Goal: Task Accomplishment & Management: Use online tool/utility

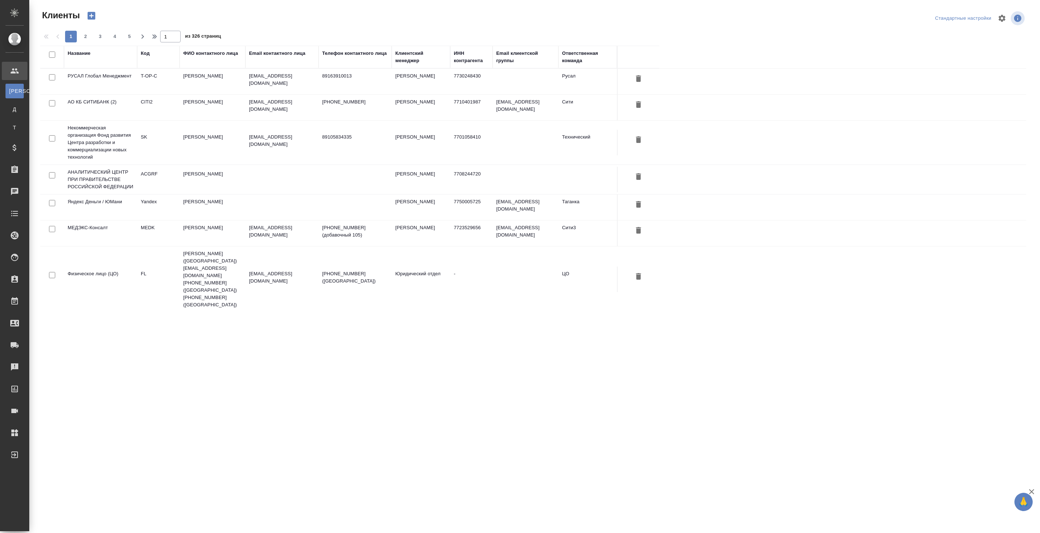
select select "RU"
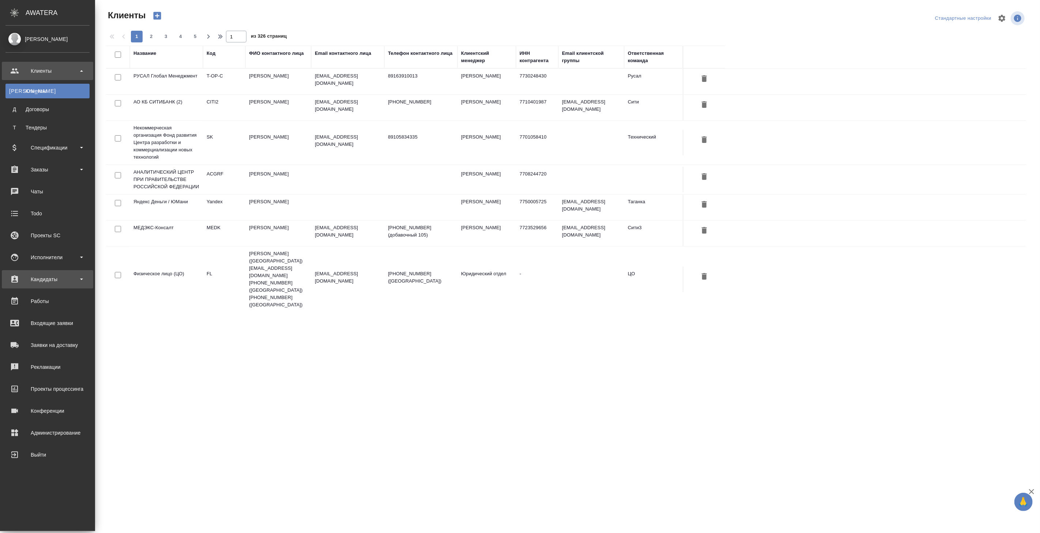
click at [52, 282] on div "Кандидаты" at bounding box center [47, 279] width 84 height 11
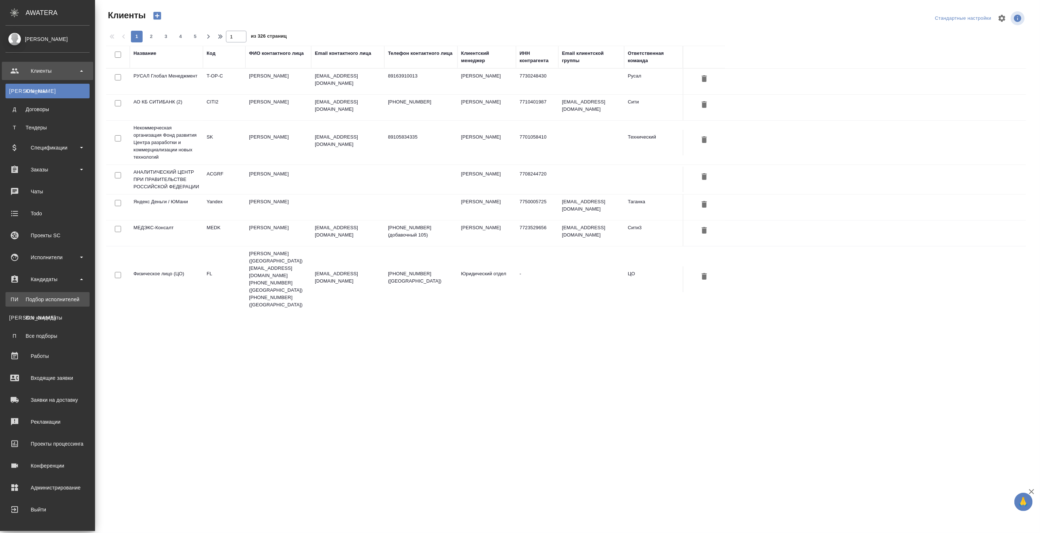
click at [53, 296] on div "Подбор исполнителей" at bounding box center [47, 299] width 77 height 7
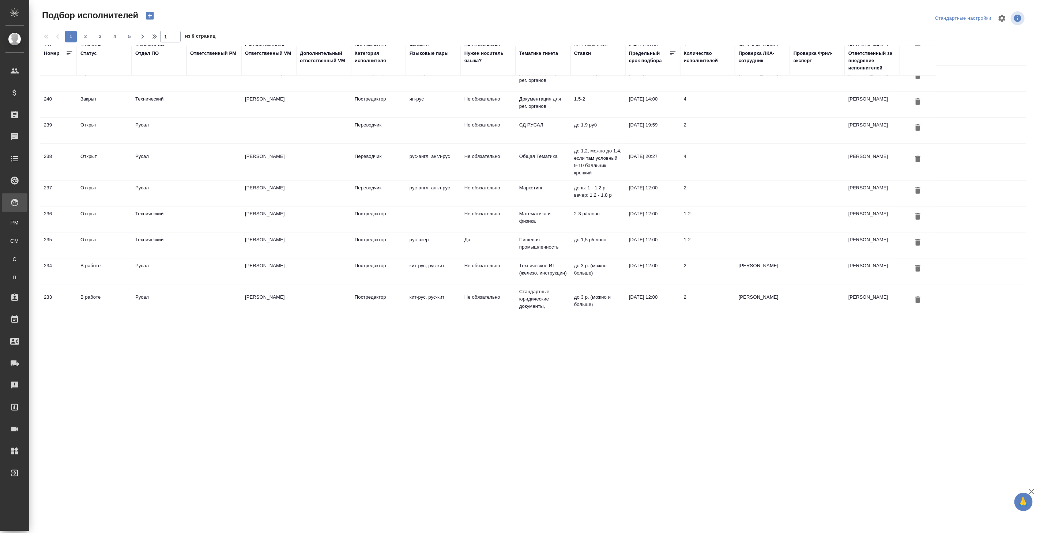
scroll to position [494, 0]
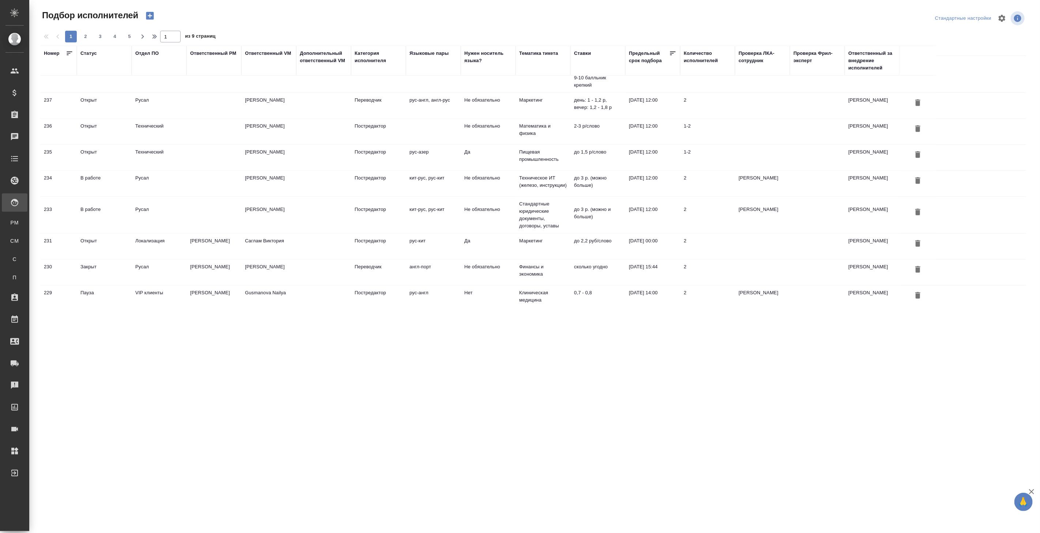
click at [202, 56] on div "Ответственный PM" at bounding box center [213, 53] width 46 height 7
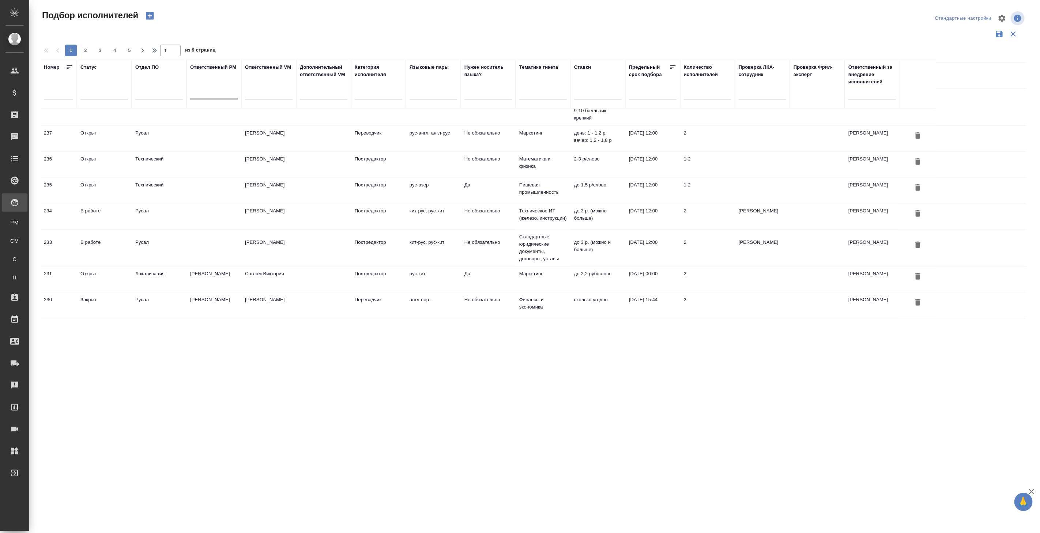
click at [209, 92] on div at bounding box center [214, 92] width 48 height 11
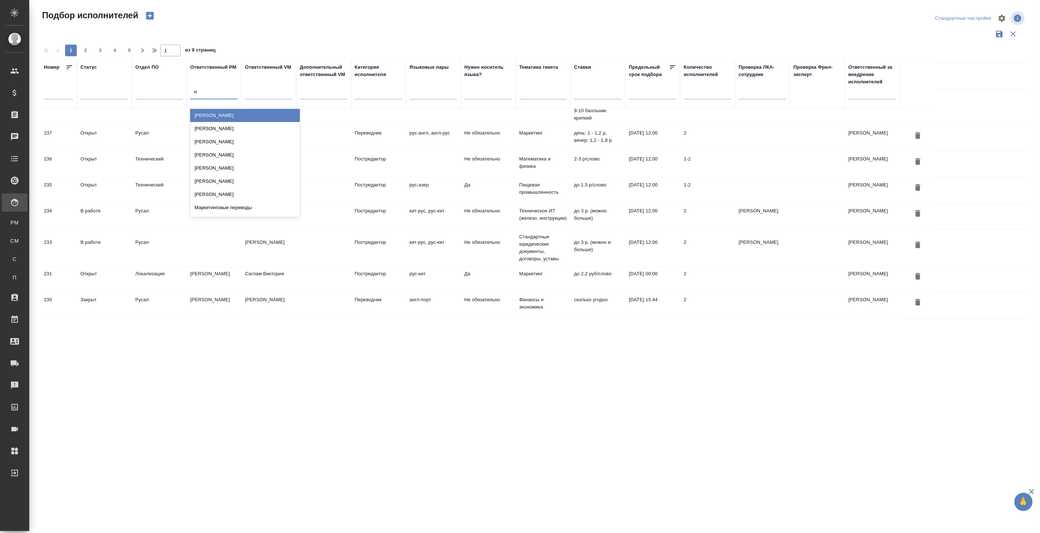
type input "му"
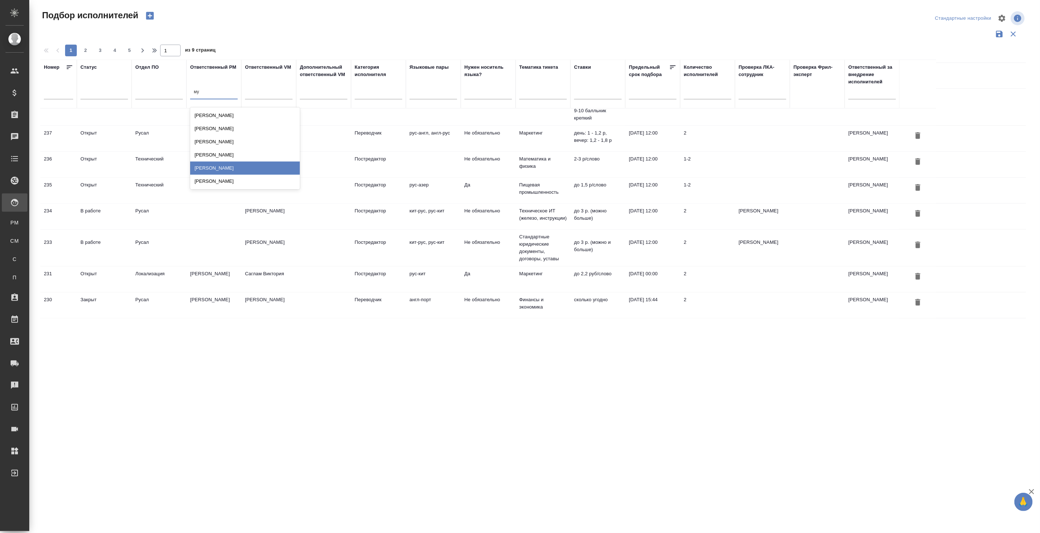
click at [216, 171] on div "[PERSON_NAME]" at bounding box center [245, 168] width 110 height 13
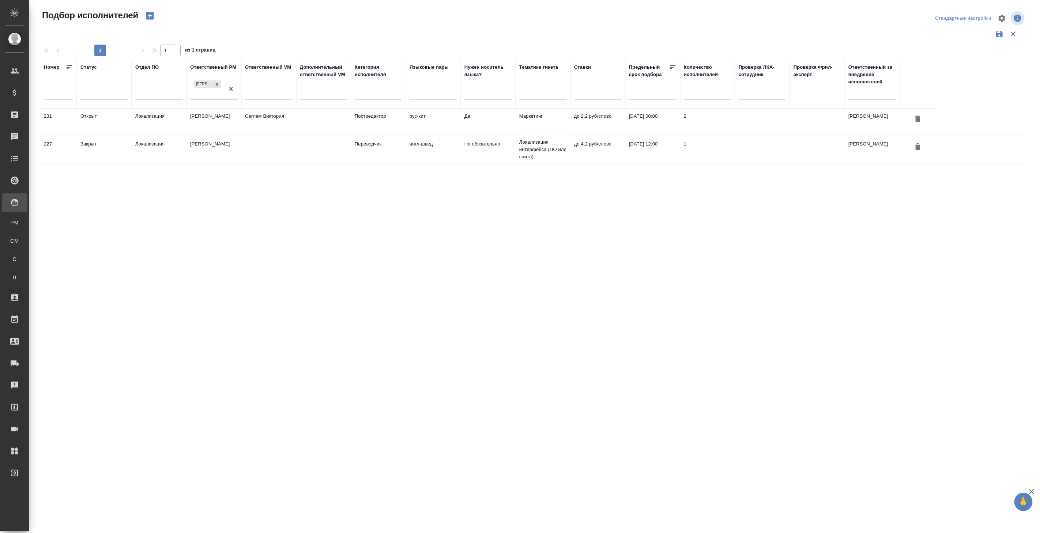
scroll to position [0, 0]
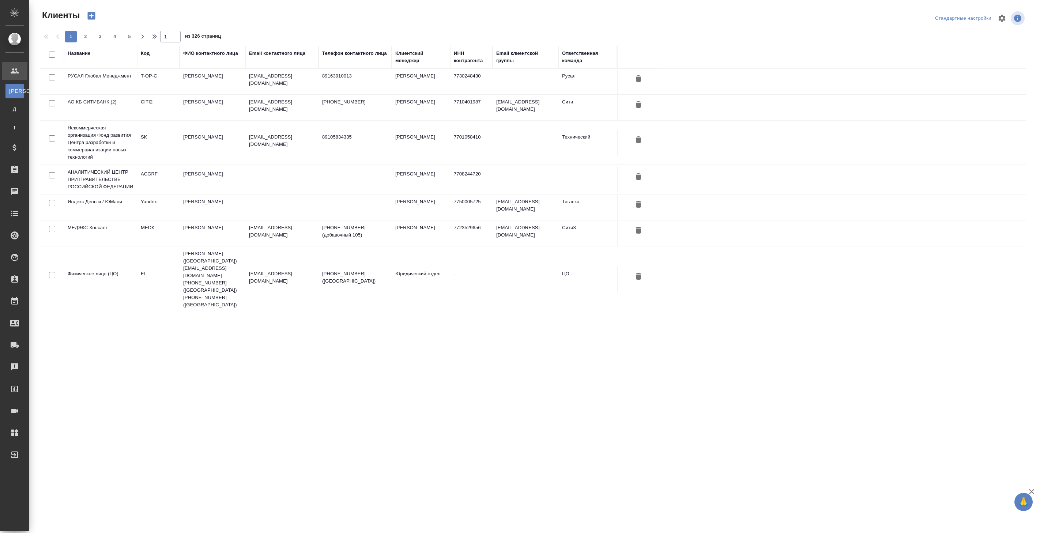
select select "RU"
